Goal: Task Accomplishment & Management: Manage account settings

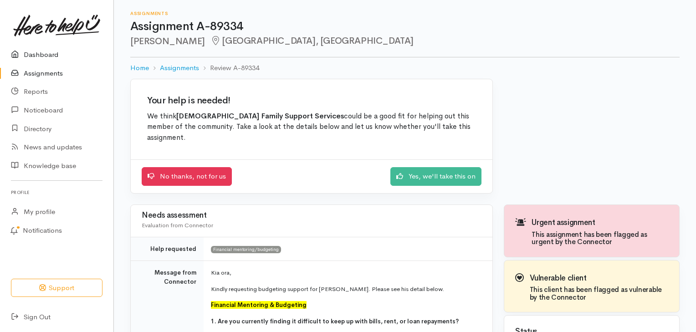
click at [48, 54] on link "Dashboard" at bounding box center [56, 55] width 113 height 19
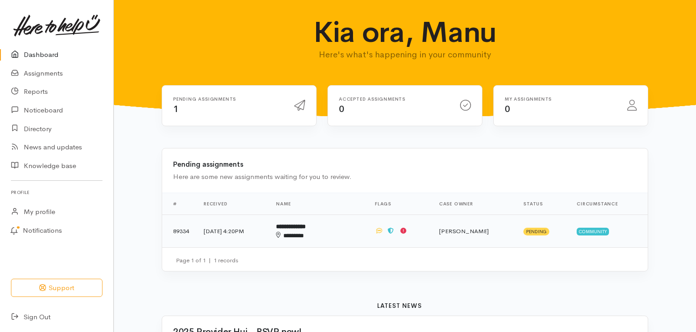
click at [306, 230] on b "**********" at bounding box center [291, 227] width 30 height 6
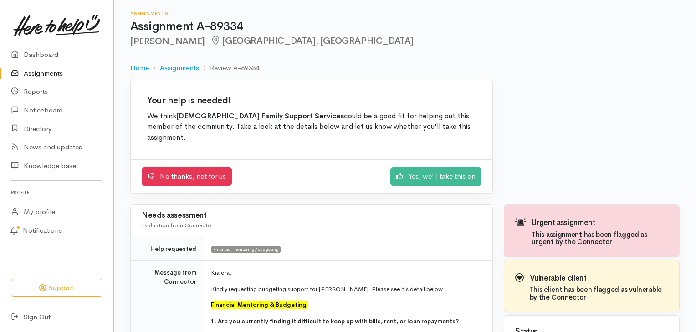
drag, startPoint x: 696, startPoint y: 78, endPoint x: 698, endPoint y: 88, distance: 9.8
click at [696, 82] on html "Support Your 'Here to help u' liaison Your contact within the 'Here to help u' …" at bounding box center [348, 166] width 696 height 332
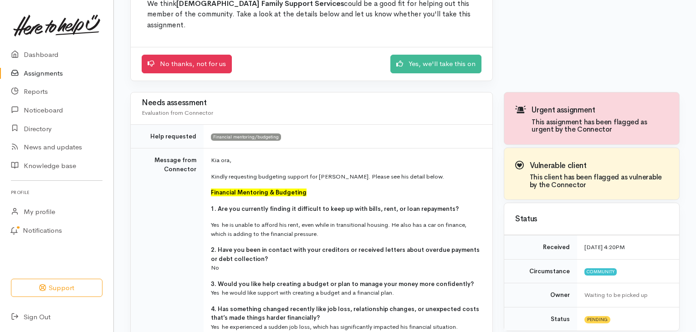
scroll to position [105, 0]
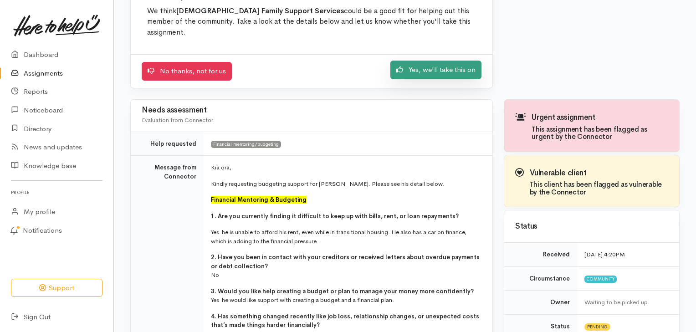
click at [415, 61] on link "Yes, we'll take this on" at bounding box center [435, 70] width 91 height 19
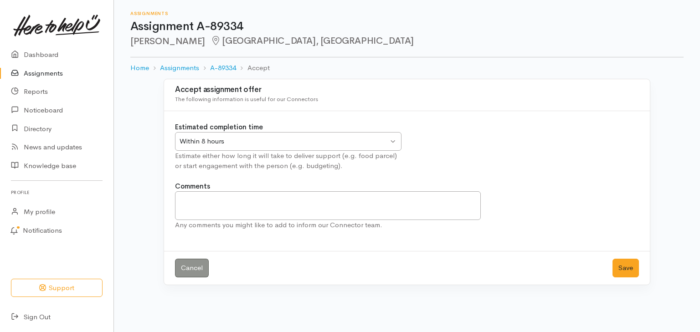
click at [351, 134] on div "Within 8 hours Within 8 hours" at bounding box center [288, 141] width 226 height 19
click at [619, 266] on button "Save" at bounding box center [625, 268] width 26 height 19
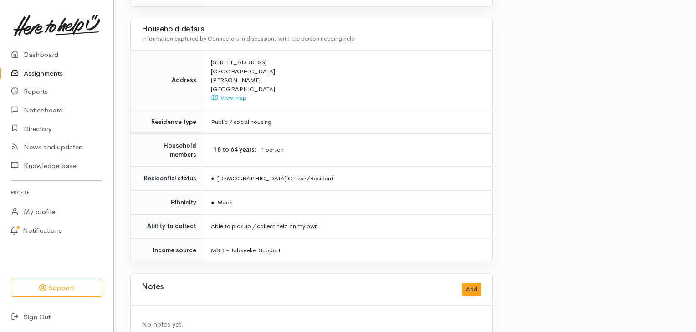
scroll to position [347, 0]
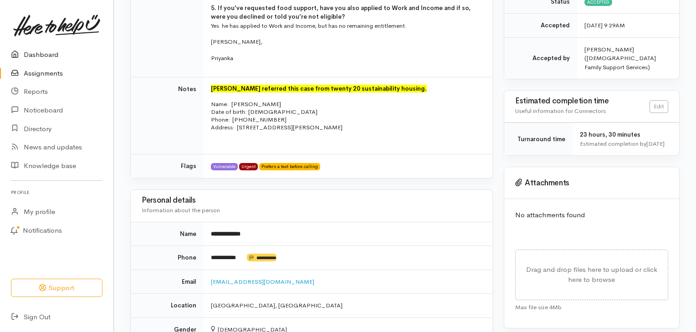
click at [67, 59] on link "Dashboard" at bounding box center [56, 55] width 113 height 19
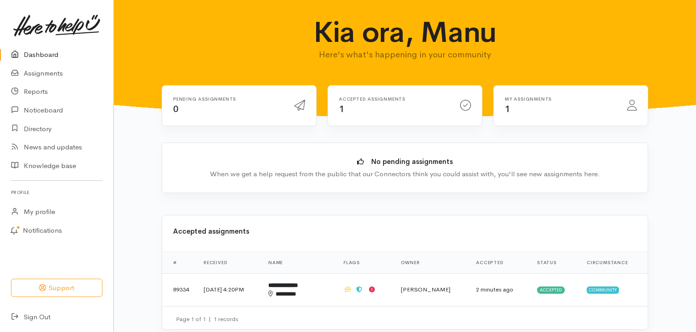
click at [41, 56] on link "Dashboard" at bounding box center [56, 55] width 113 height 19
